Goal: Answer question/provide support

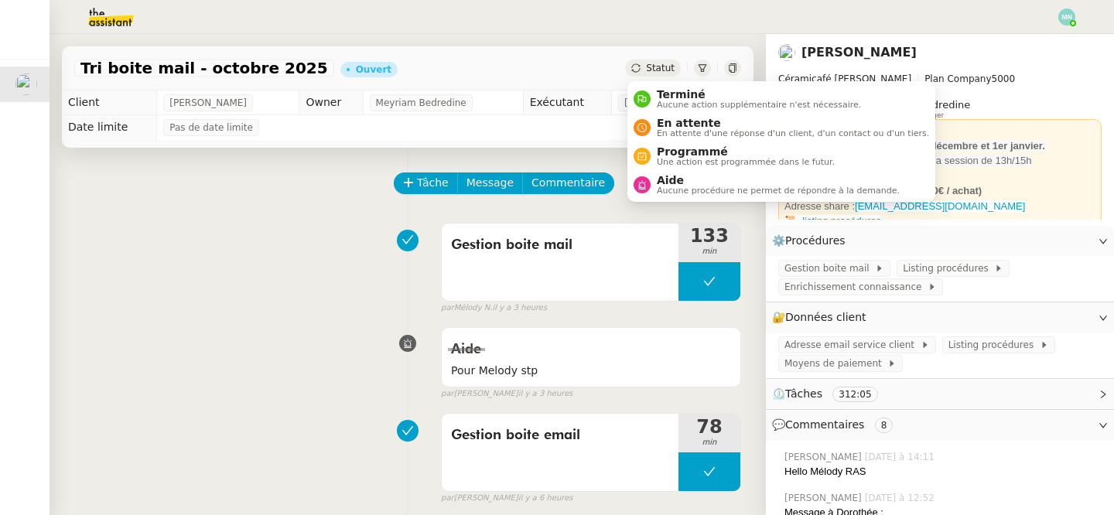
click at [670, 63] on span "Statut" at bounding box center [660, 68] width 29 height 11
click at [692, 189] on span "Aucune procédure ne permet de répondre à la demande." at bounding box center [778, 191] width 243 height 9
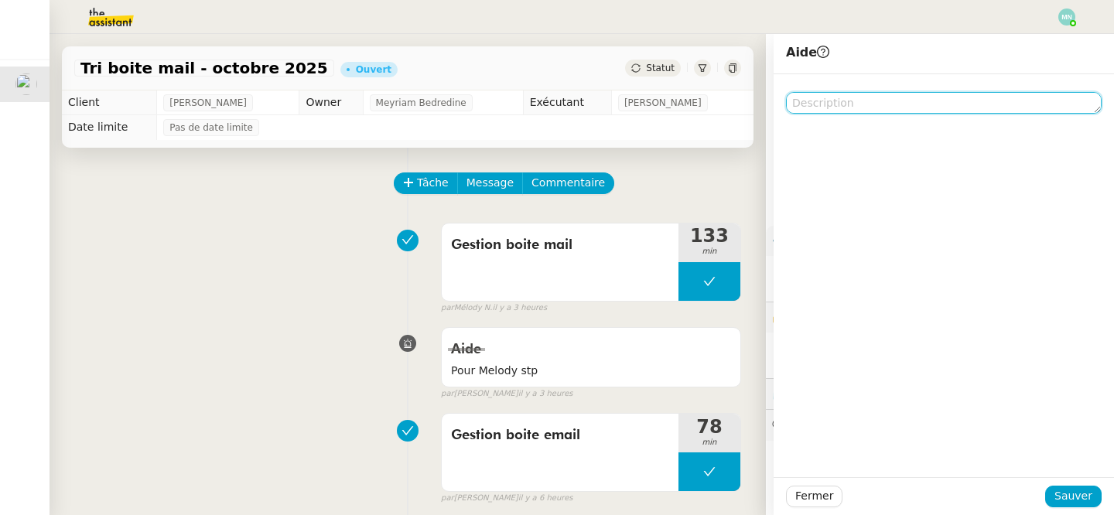
click at [832, 111] on textarea at bounding box center [944, 103] width 316 height 22
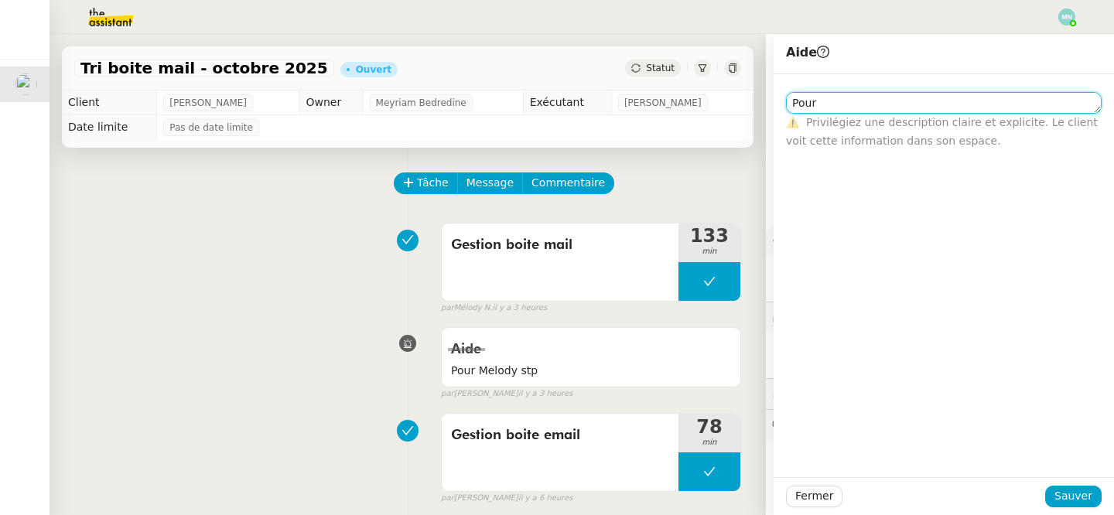
paste textarea "[PERSON_NAME]"
type textarea "Pour [PERSON_NAME] stp"
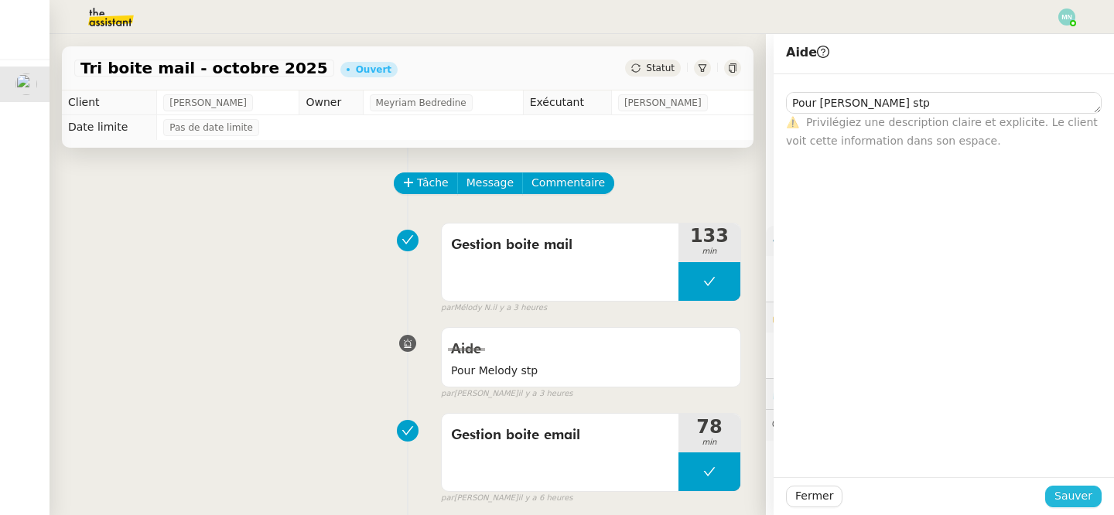
click at [1066, 495] on span "Sauver" at bounding box center [1074, 497] width 38 height 18
